Goal: Task Accomplishment & Management: Manage account settings

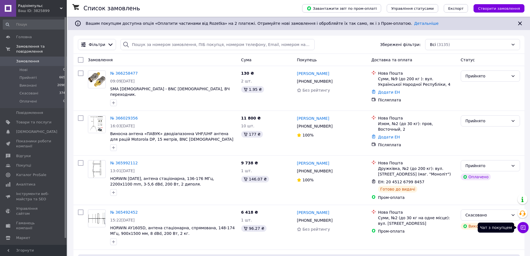
click at [523, 227] on icon at bounding box center [523, 227] width 5 height 5
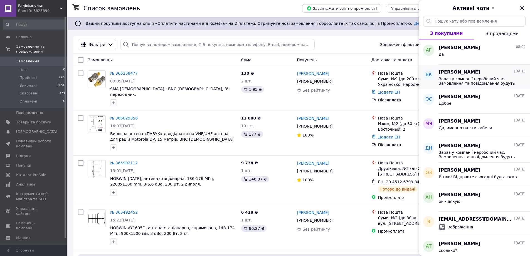
click at [460, 78] on span "Зараз у компанії неробочий час. Замовлення та повідомлення будуть оброблені з 1…" at bounding box center [478, 80] width 79 height 9
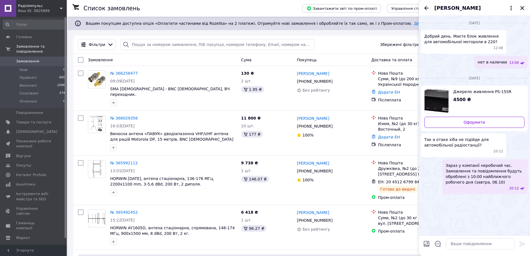
click at [522, 8] on icon "Закрити" at bounding box center [522, 8] width 4 height 4
